Goal: Find contact information: Find contact information

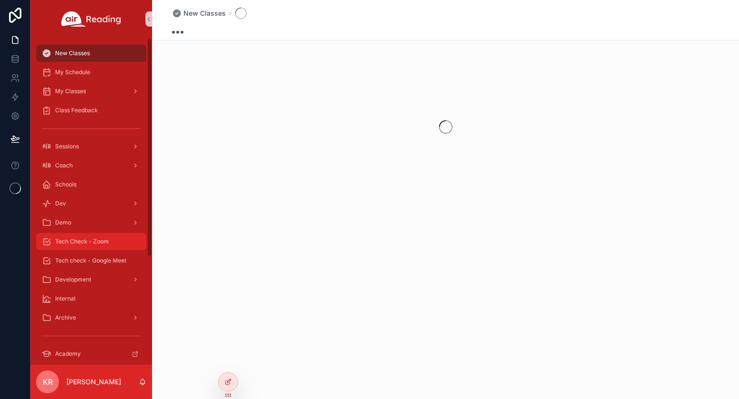
click at [108, 245] on span "Tech Check - Zoom" at bounding box center [82, 242] width 54 height 8
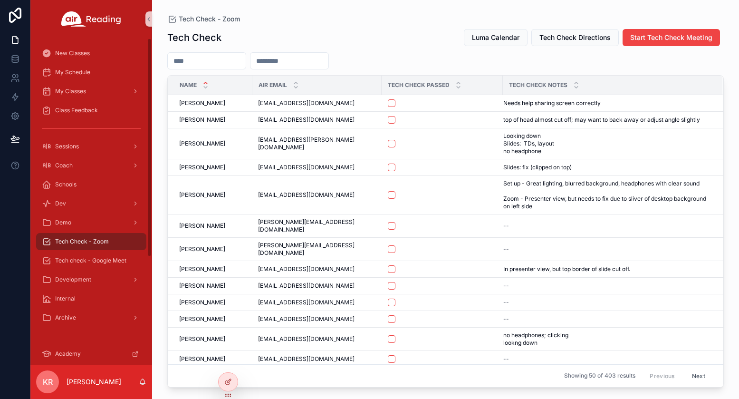
click at [98, 81] on div "My Schedule" at bounding box center [91, 72] width 122 height 19
click at [97, 75] on div "My Schedule" at bounding box center [91, 72] width 99 height 15
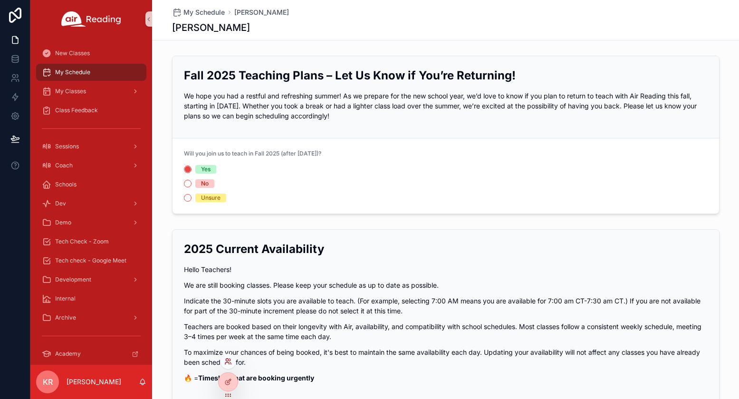
click at [231, 361] on icon at bounding box center [228, 362] width 8 height 8
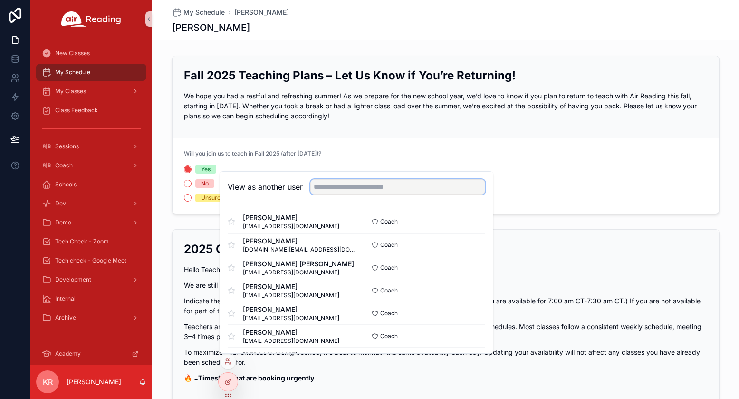
click at [386, 187] on input "text" at bounding box center [397, 186] width 175 height 15
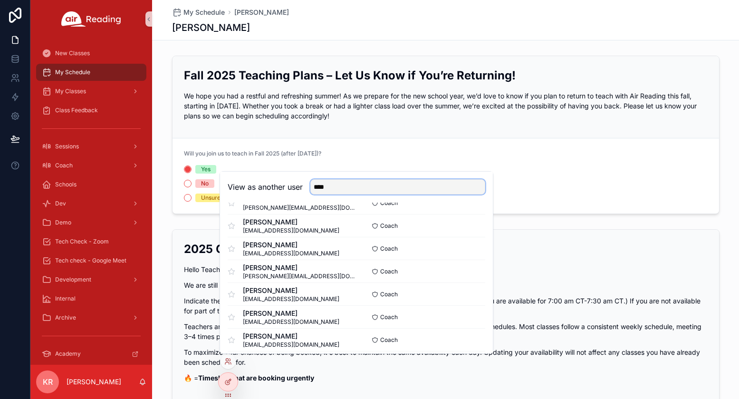
scroll to position [523, 0]
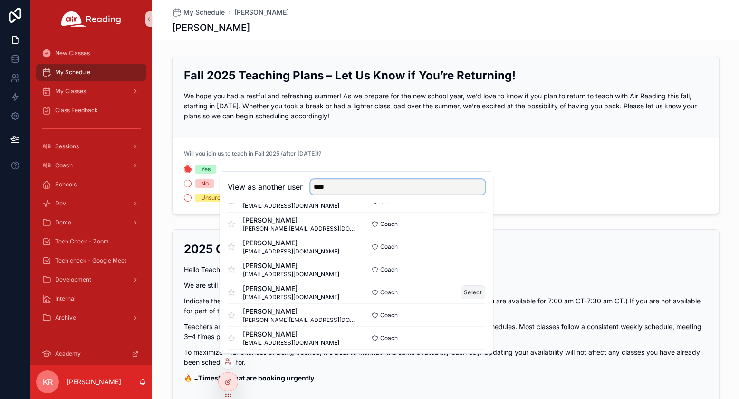
type input "****"
click at [471, 293] on button "Select" at bounding box center [473, 292] width 25 height 14
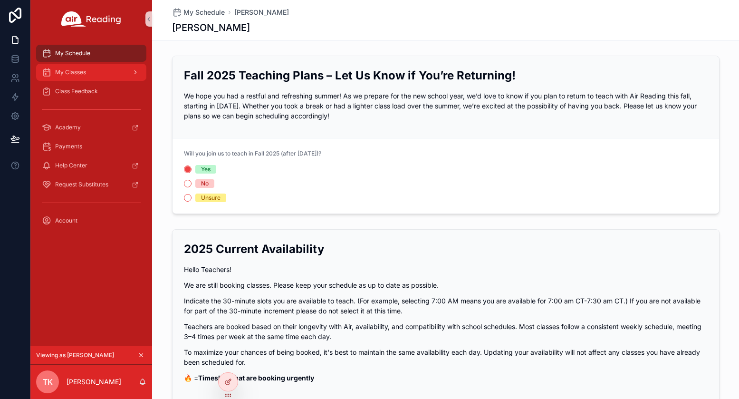
click at [88, 72] on div "My Classes" at bounding box center [91, 72] width 99 height 15
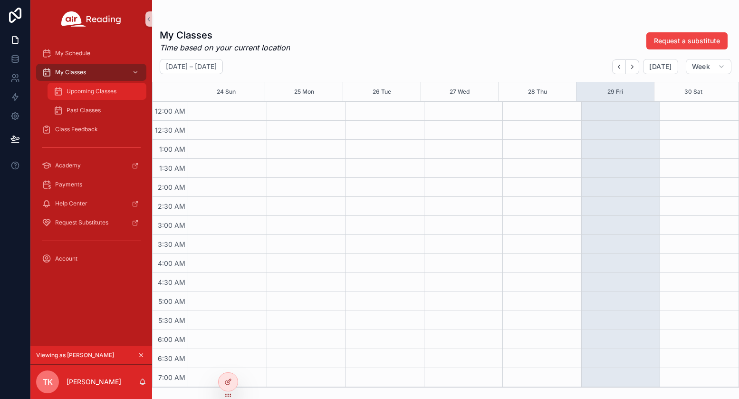
click at [96, 90] on span "Upcoming Classes" at bounding box center [92, 91] width 50 height 8
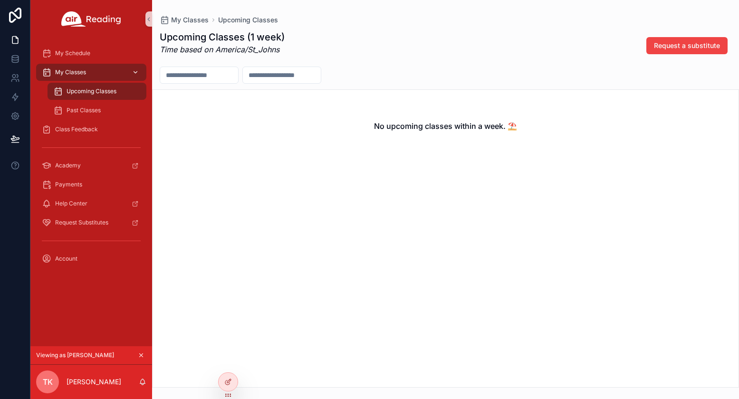
click at [80, 71] on span "My Classes" at bounding box center [70, 72] width 31 height 8
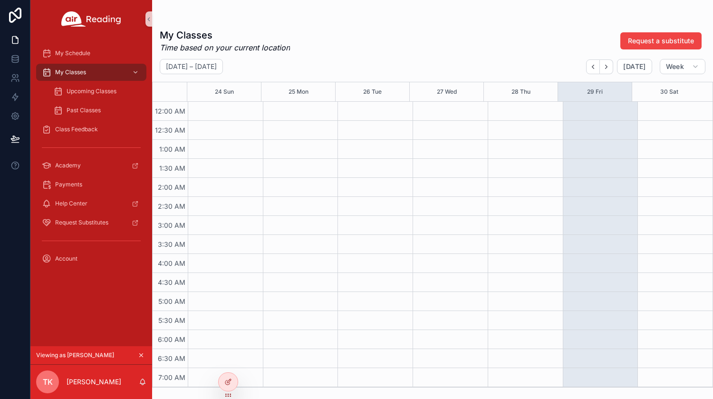
click at [142, 355] on icon "scrollable content" at bounding box center [141, 355] width 3 height 3
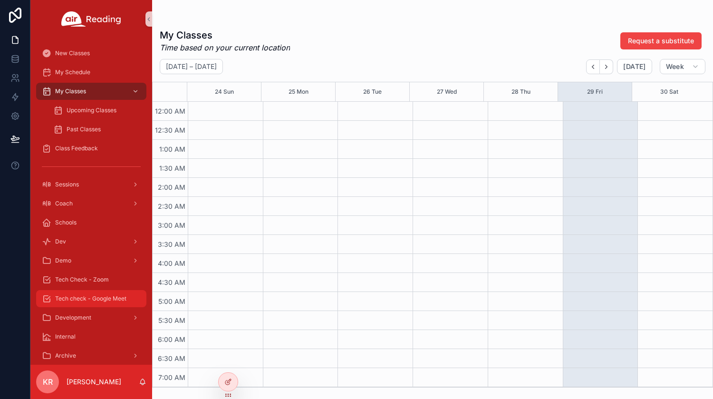
click at [97, 299] on span "Tech check - Google Meet" at bounding box center [90, 299] width 71 height 8
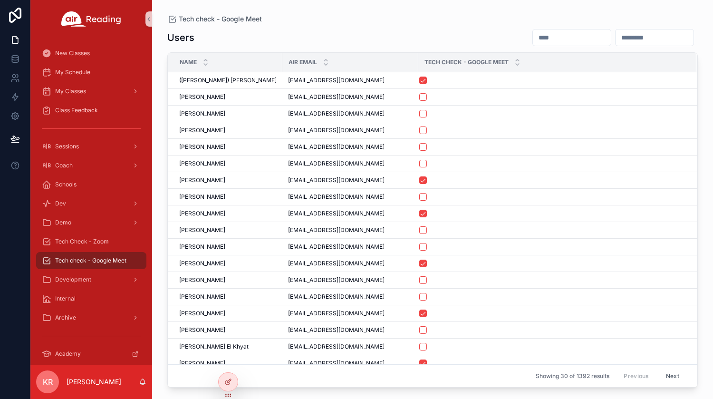
click at [536, 37] on input "scrollable content" at bounding box center [572, 37] width 78 height 13
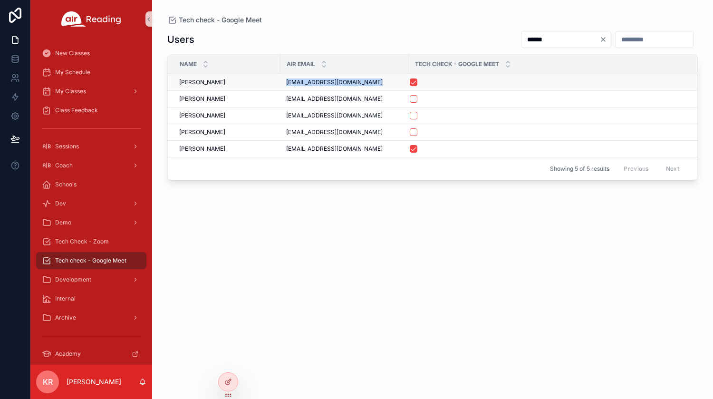
drag, startPoint x: 369, startPoint y: 84, endPoint x: 287, endPoint y: 84, distance: 82.3
click at [287, 84] on div "[EMAIL_ADDRESS][DOMAIN_NAME] [EMAIL_ADDRESS][DOMAIN_NAME]" at bounding box center [344, 82] width 117 height 8
copy span "[EMAIL_ADDRESS][DOMAIN_NAME]"
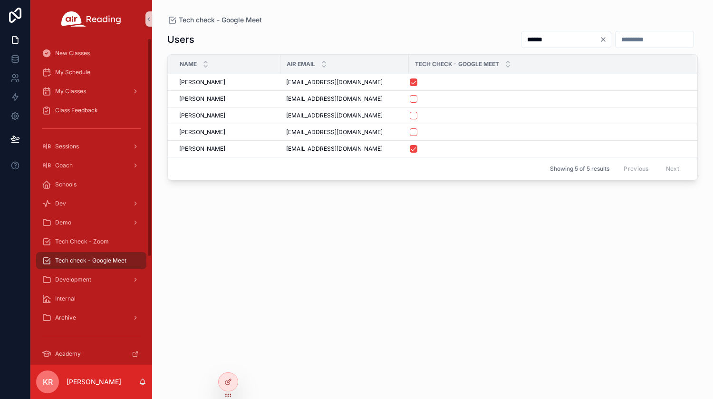
click at [522, 43] on input "******" at bounding box center [561, 39] width 78 height 13
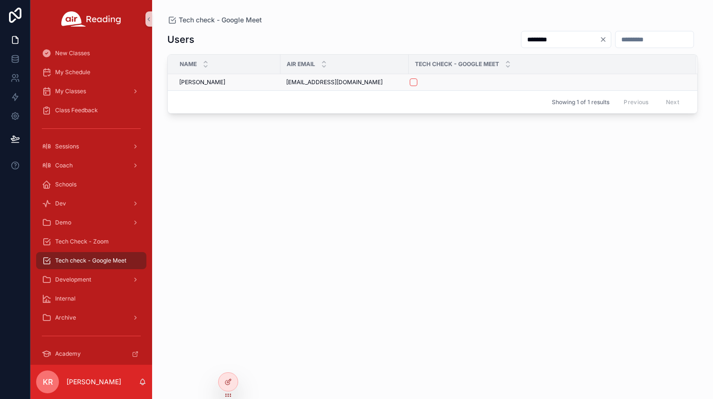
type input "********"
drag, startPoint x: 369, startPoint y: 82, endPoint x: 287, endPoint y: 84, distance: 81.8
click at [287, 84] on span "[EMAIL_ADDRESS][DOMAIN_NAME]" at bounding box center [334, 82] width 97 height 8
copy span "[EMAIL_ADDRESS][DOMAIN_NAME]"
click at [87, 75] on span "My Schedule" at bounding box center [72, 72] width 35 height 8
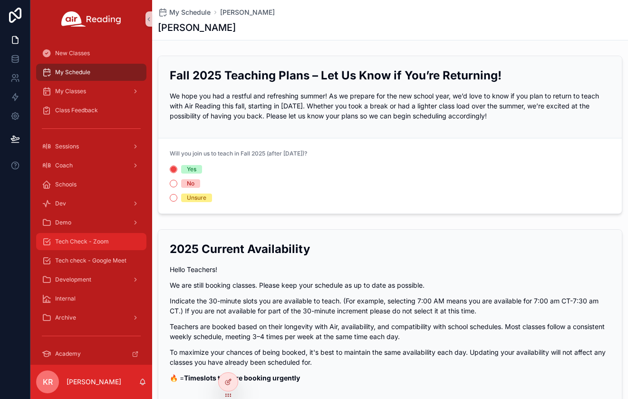
click at [105, 246] on div "Tech Check - Zoom" at bounding box center [91, 241] width 99 height 15
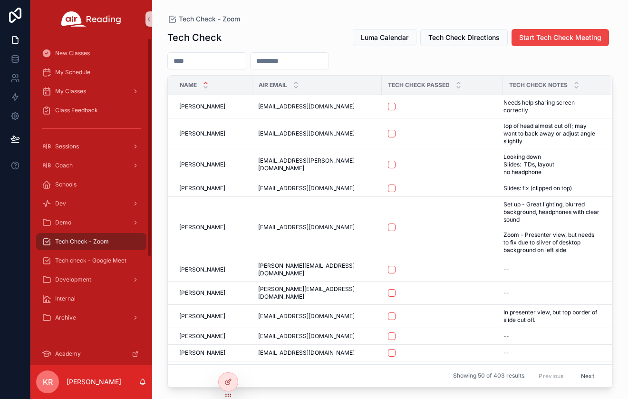
click at [220, 61] on input "scrollable content" at bounding box center [207, 60] width 78 height 13
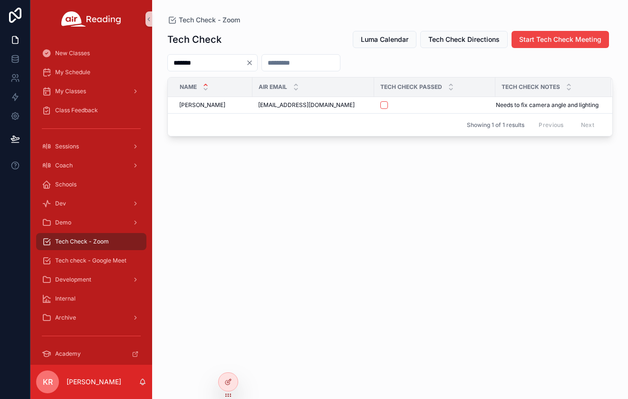
type input "*******"
click at [382, 107] on button "scrollable content" at bounding box center [384, 105] width 8 height 8
click at [77, 263] on span "Tech check - Google Meet" at bounding box center [90, 261] width 71 height 8
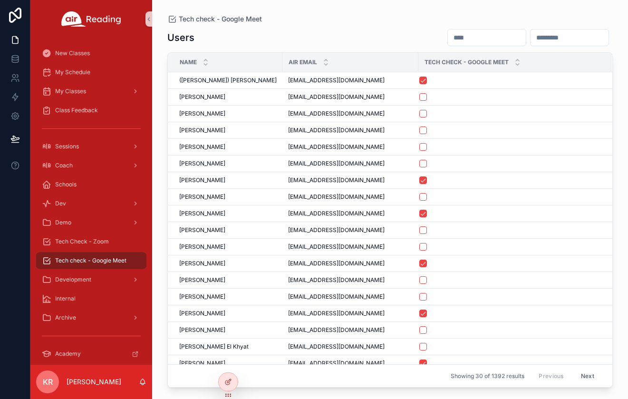
click at [448, 44] on input "scrollable content" at bounding box center [487, 37] width 78 height 13
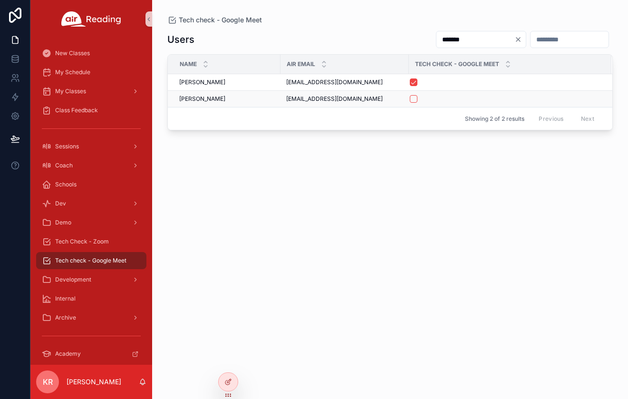
type input "*******"
click at [415, 100] on button "scrollable content" at bounding box center [414, 99] width 8 height 8
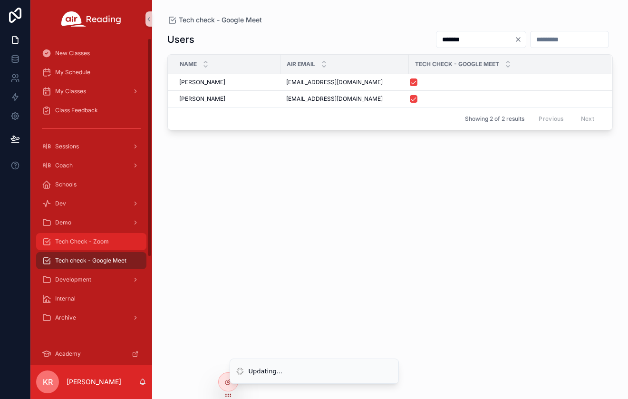
click at [95, 240] on span "Tech Check - Zoom" at bounding box center [82, 242] width 54 height 8
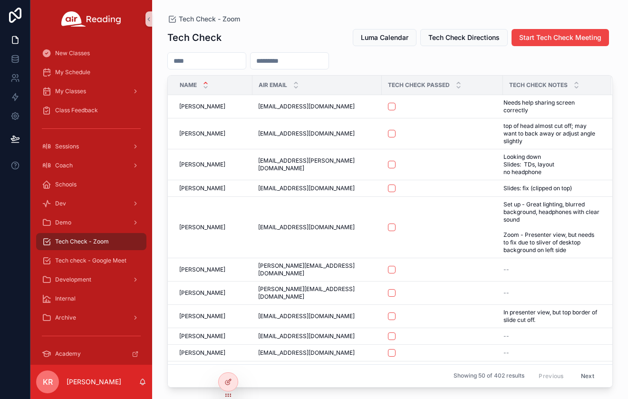
click at [246, 67] on input "scrollable content" at bounding box center [207, 60] width 78 height 13
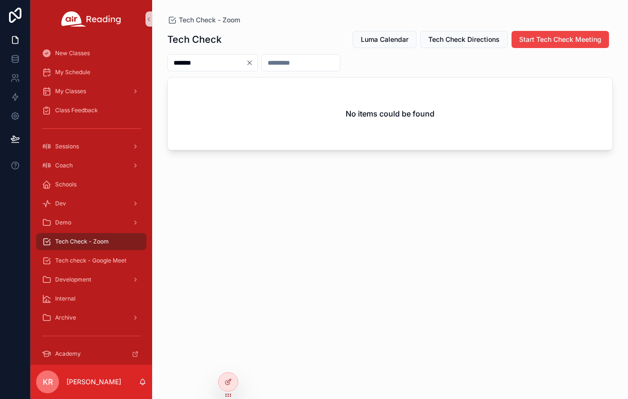
type input "*******"
click at [253, 62] on icon "Clear" at bounding box center [250, 63] width 8 height 8
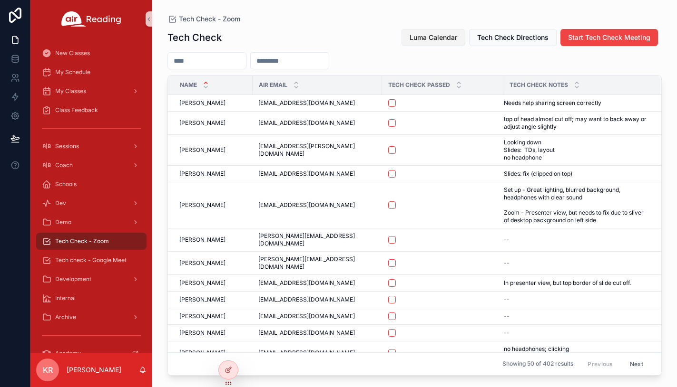
click at [429, 39] on span "Luma Calendar" at bounding box center [433, 38] width 48 height 10
click at [443, 39] on span "Luma Calendar" at bounding box center [433, 38] width 48 height 10
click at [126, 265] on div "Tech check - Google Meet" at bounding box center [91, 260] width 99 height 15
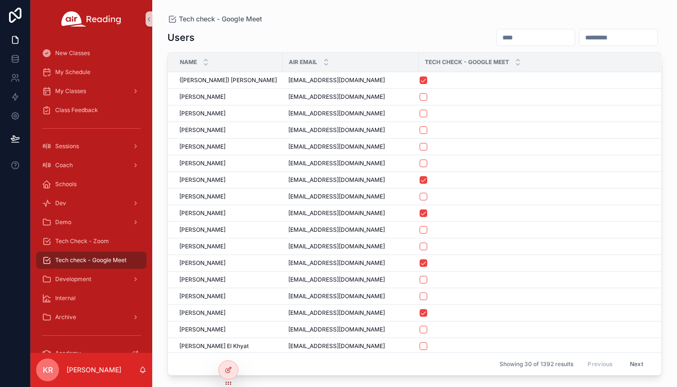
drag, startPoint x: 463, startPoint y: 34, endPoint x: 474, endPoint y: 34, distance: 10.9
click at [496, 34] on input "scrollable content" at bounding box center [535, 37] width 78 height 13
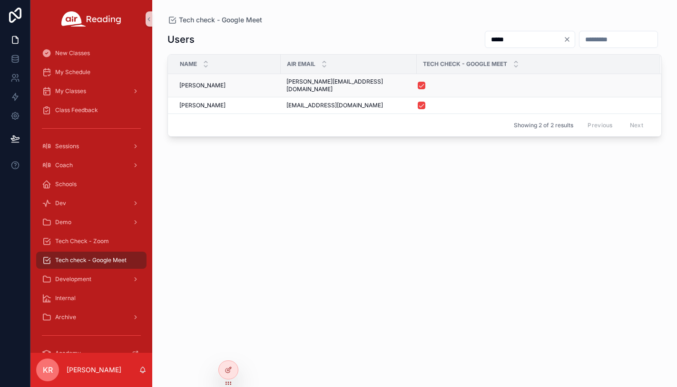
type input "*****"
drag, startPoint x: 362, startPoint y: 81, endPoint x: 287, endPoint y: 84, distance: 75.7
click at [287, 84] on span "[PERSON_NAME][EMAIL_ADDRESS][DOMAIN_NAME]" at bounding box center [348, 85] width 125 height 15
copy span "[PERSON_NAME][EMAIL_ADDRESS][DOMAIN_NAME]"
